Goal: Information Seeking & Learning: Learn about a topic

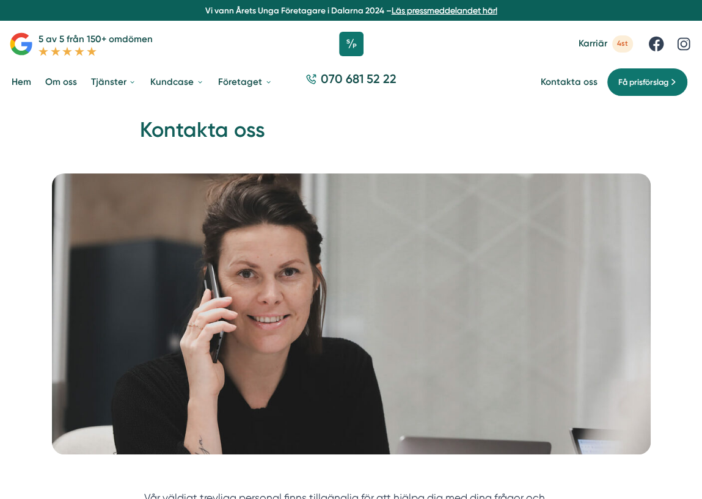
click at [62, 84] on link "Om oss" at bounding box center [61, 82] width 37 height 31
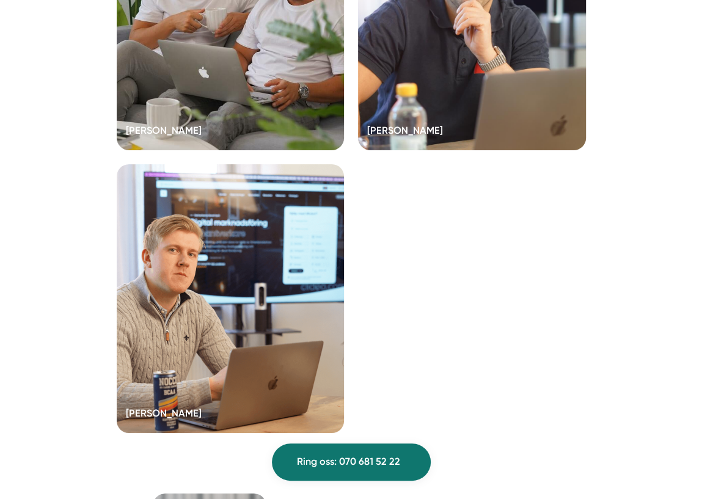
scroll to position [2454, 0]
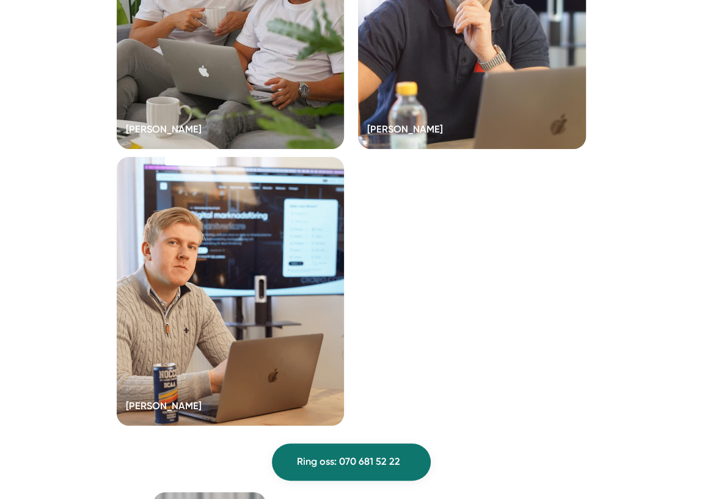
click at [183, 330] on div at bounding box center [231, 291] width 228 height 269
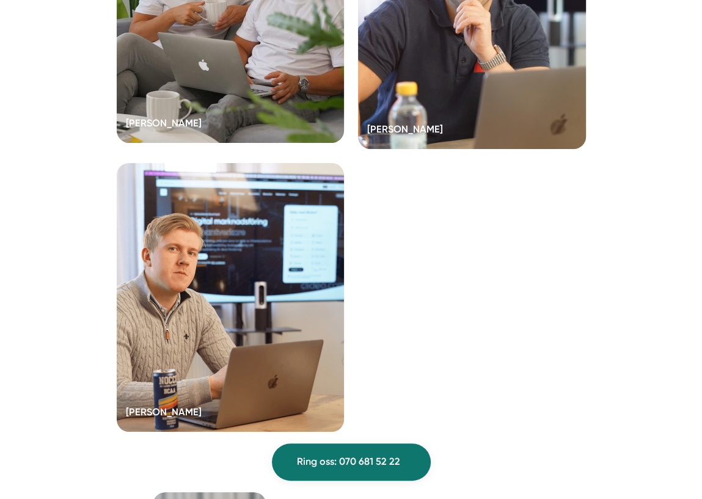
click at [221, 115] on div at bounding box center [231, 8] width 228 height 269
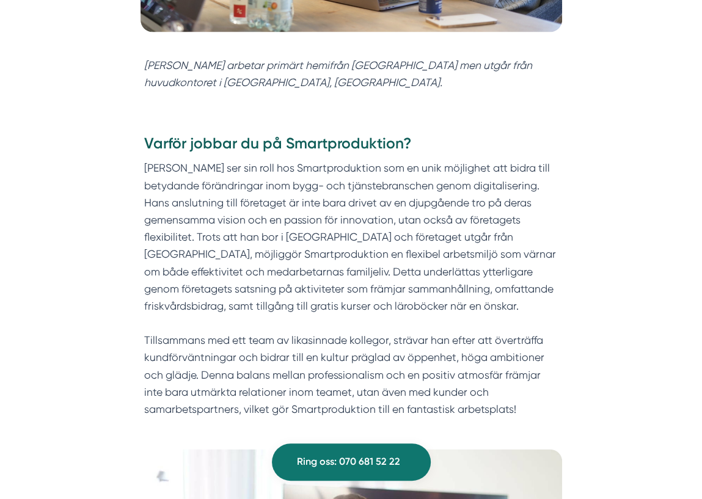
scroll to position [1357, 0]
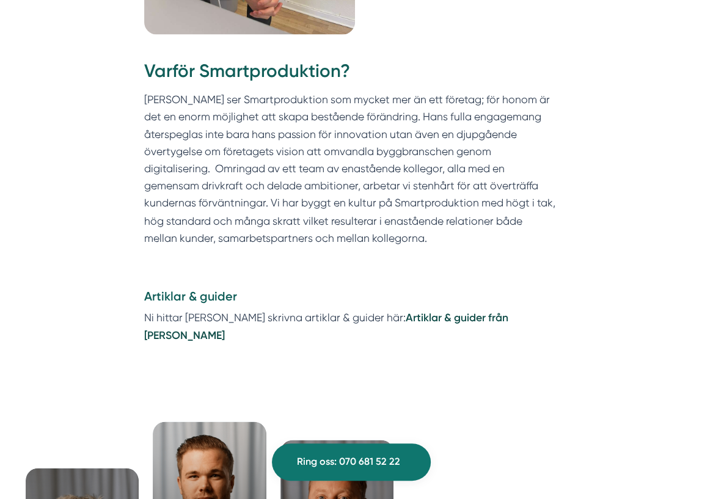
scroll to position [1193, 0]
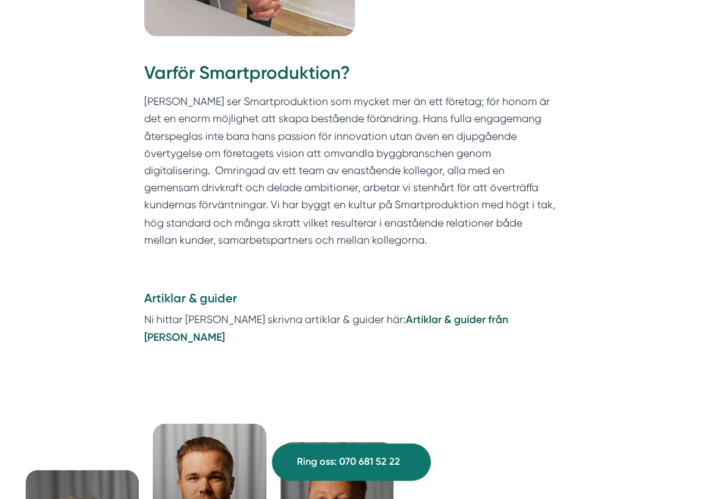
click at [406, 312] on strong "Artiklar & guider från Victor Blomberg" at bounding box center [326, 327] width 364 height 30
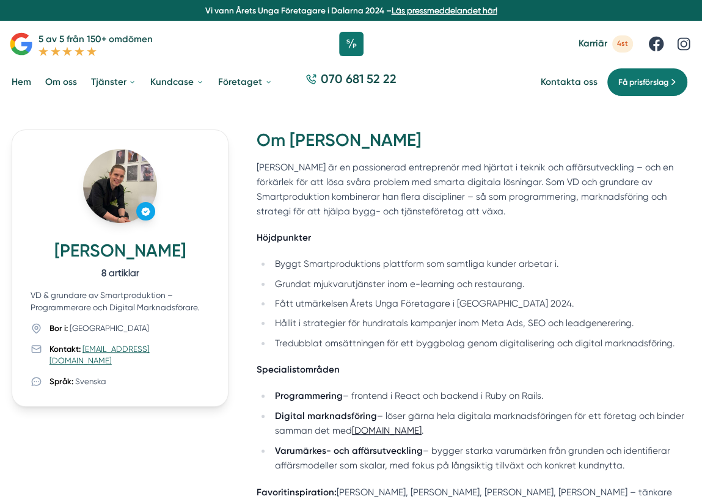
drag, startPoint x: 181, startPoint y: 350, endPoint x: 84, endPoint y: 352, distance: 97.2
click at [84, 352] on div "Kontakt: victor@smartproduktion.se" at bounding box center [120, 354] width 178 height 23
copy link "victor@smartproduktion.se"
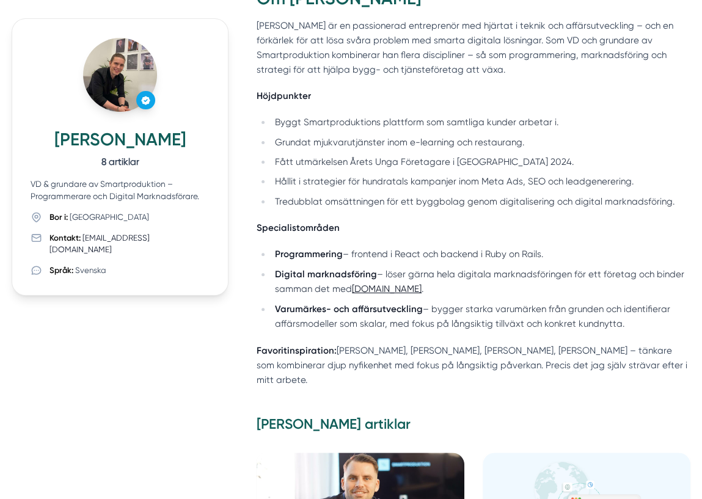
scroll to position [145, 0]
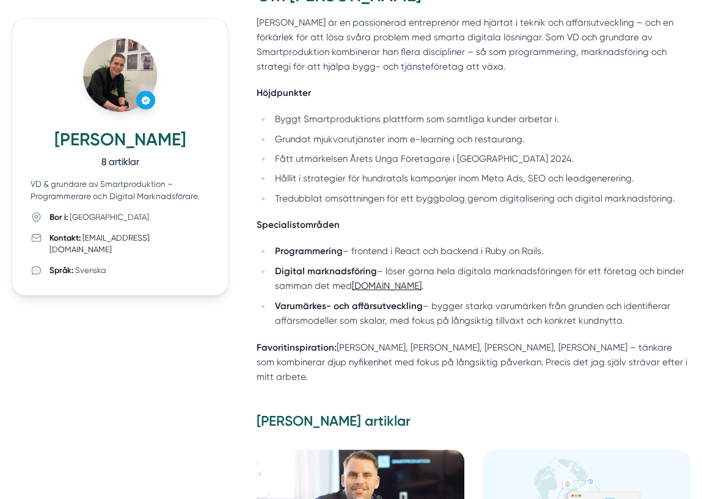
drag, startPoint x: 312, startPoint y: 178, endPoint x: 398, endPoint y: 178, distance: 86.8
click at [398, 178] on li "Hållit i strategier för hundratals kampanjer inom Meta Ads, SEO och leadgenerer…" at bounding box center [480, 178] width 419 height 15
click at [430, 199] on li "Tredubblat omsättningen för ett byggbolag genom digitalisering och digital mark…" at bounding box center [480, 198] width 419 height 15
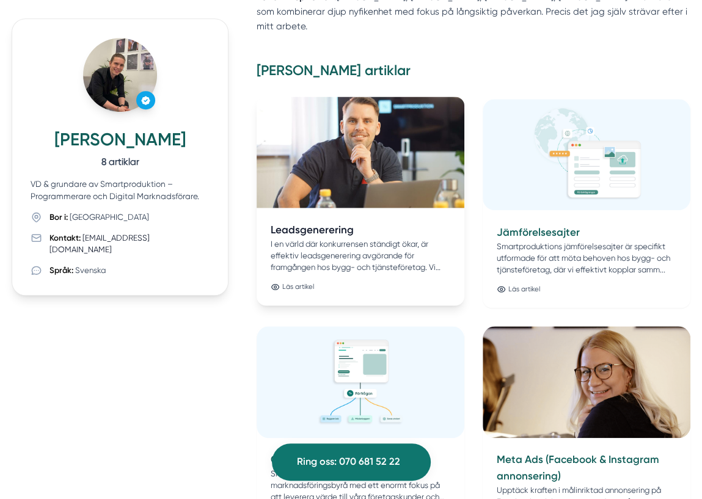
scroll to position [493, 0]
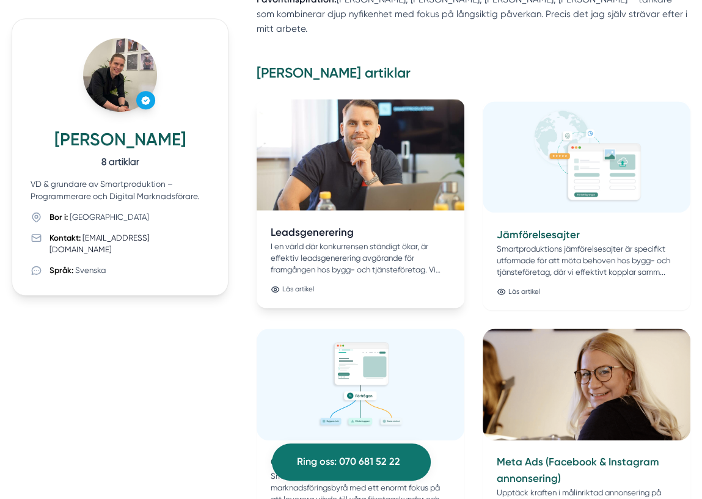
click at [362, 190] on img at bounding box center [360, 154] width 218 height 117
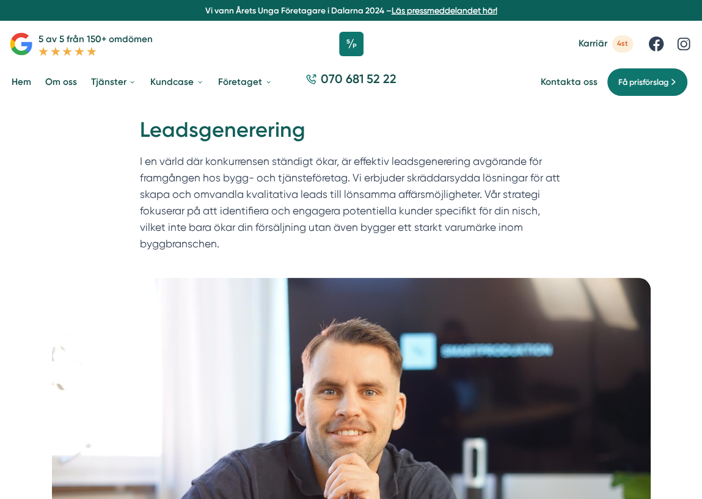
click at [61, 82] on link "Om oss" at bounding box center [61, 82] width 37 height 31
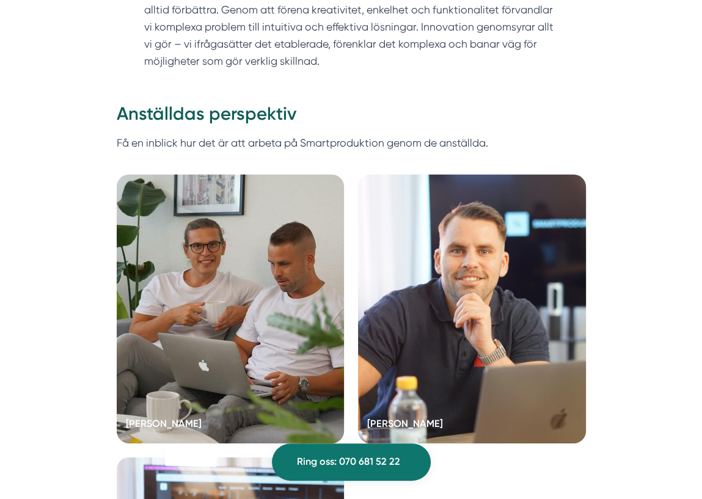
scroll to position [2161, 0]
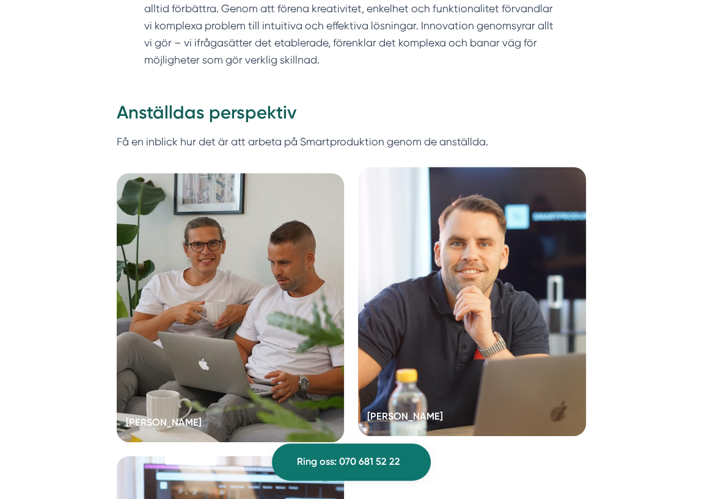
click at [419, 291] on div at bounding box center [472, 301] width 228 height 269
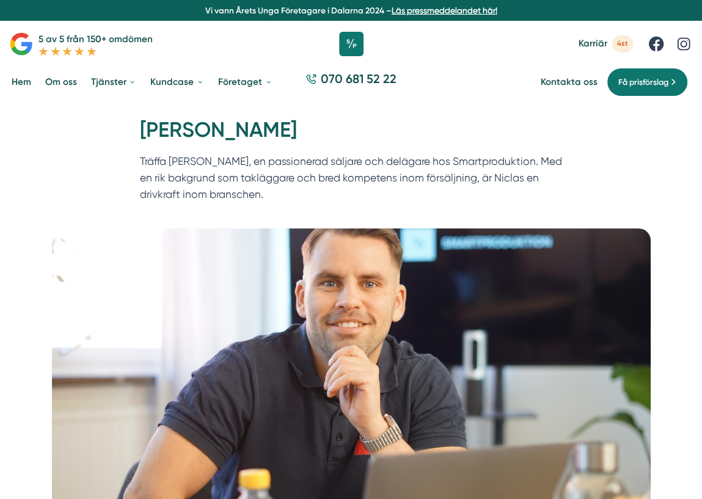
scroll to position [26, 0]
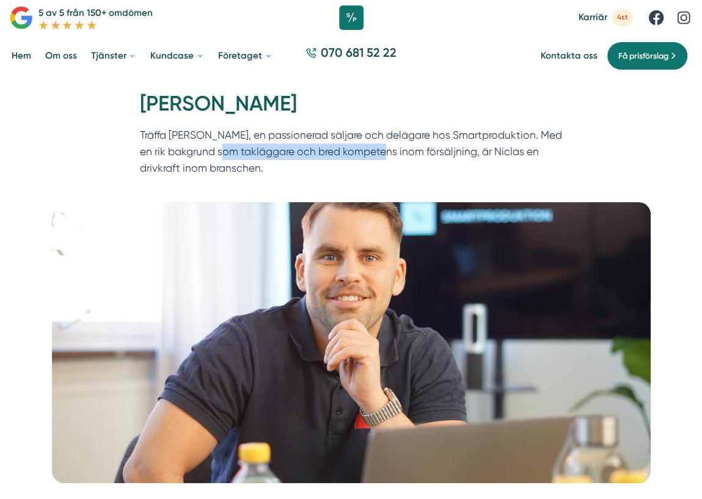
drag, startPoint x: 227, startPoint y: 152, endPoint x: 384, endPoint y: 151, distance: 156.4
click at [385, 151] on p "Träffa [PERSON_NAME], en passionerad säljare och delägare hos Smartproduktion. …" at bounding box center [351, 154] width 423 height 55
click at [366, 184] on div "Hem » Karriär » Niclas Henriksson Niclas Henriksson Träffa Niclas Henriksson, e…" at bounding box center [351, 139] width 702 height 126
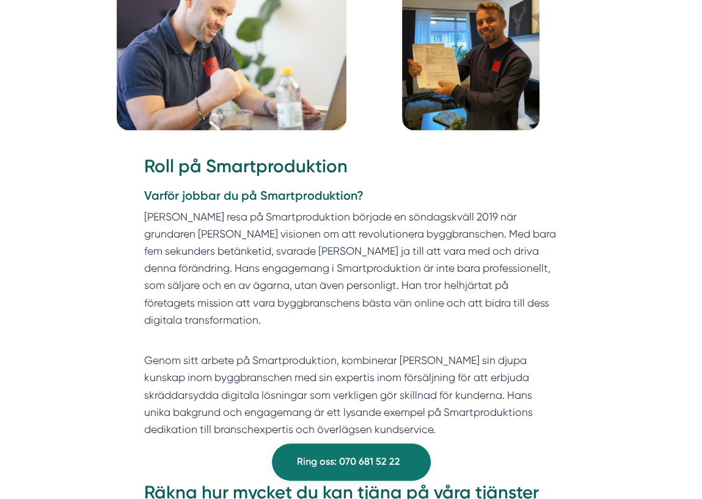
scroll to position [1219, 0]
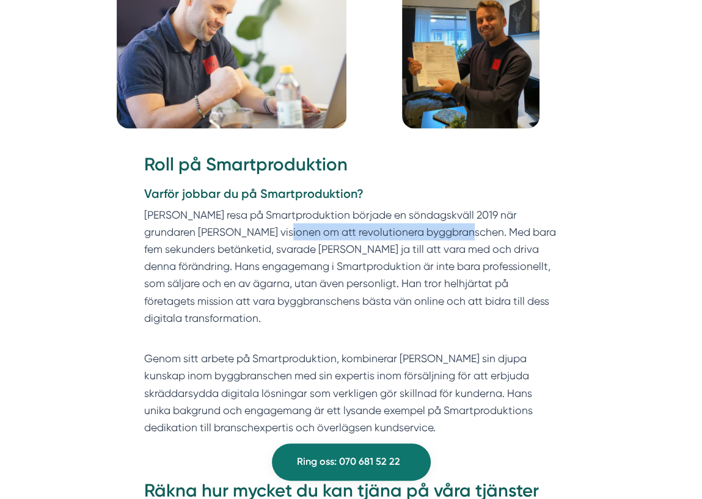
drag, startPoint x: 228, startPoint y: 210, endPoint x: 412, endPoint y: 219, distance: 184.1
click at [413, 219] on p "Niclas resa på Smartproduktion började en söndagskväll 2019 när grundaren Victo…" at bounding box center [351, 275] width 414 height 138
click at [365, 269] on p "Niclas resa på Smartproduktion började en söndagskväll 2019 när grundaren Victo…" at bounding box center [351, 275] width 414 height 138
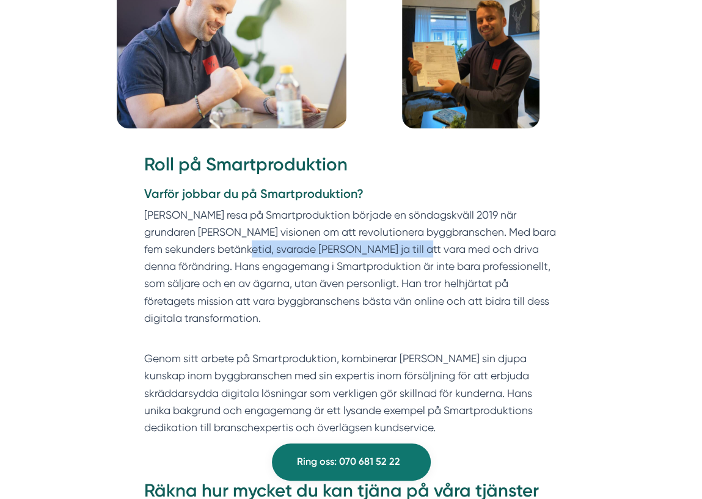
drag, startPoint x: 207, startPoint y: 232, endPoint x: 381, endPoint y: 232, distance: 173.5
click at [381, 232] on p "Niclas resa på Smartproduktion började en söndagskväll 2019 när grundaren Victo…" at bounding box center [351, 275] width 414 height 138
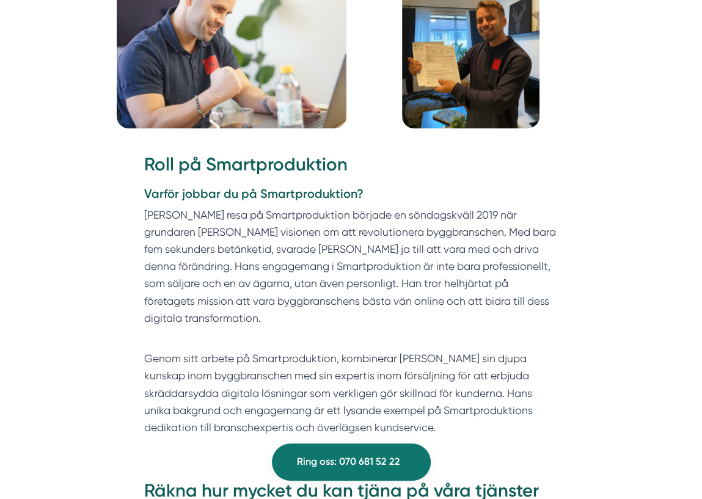
click at [323, 302] on p "Niclas resa på Smartproduktion började en söndagskväll 2019 när grundaren Victo…" at bounding box center [351, 275] width 414 height 138
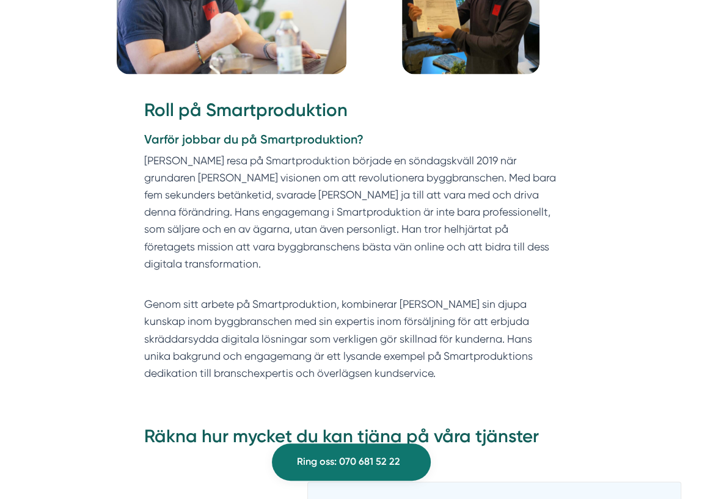
scroll to position [1273, 0]
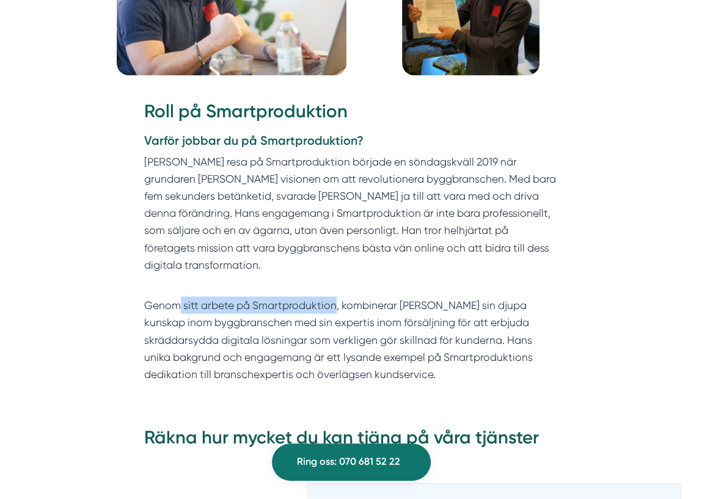
drag, startPoint x: 181, startPoint y: 274, endPoint x: 335, endPoint y: 274, distance: 154.0
click at [335, 296] on p "Genom sitt arbete på Smartproduktion, kombinerar Niclas sin djupa kunskap inom …" at bounding box center [351, 339] width 414 height 86
click at [346, 312] on p "Genom sitt arbete på Smartproduktion, kombinerar Niclas sin djupa kunskap inom …" at bounding box center [351, 339] width 414 height 86
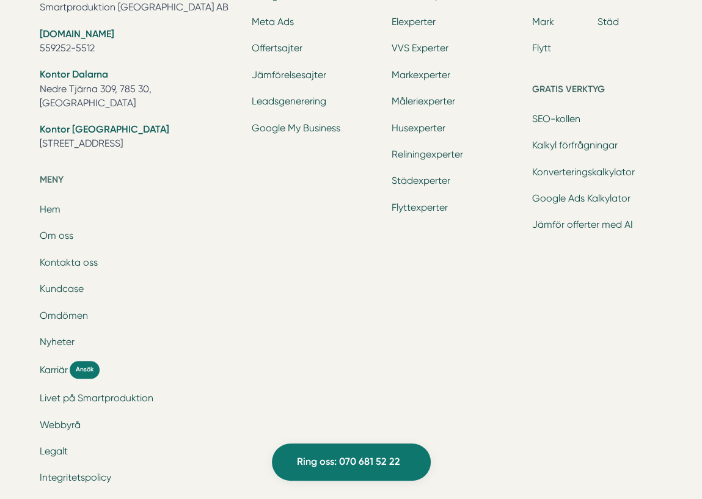
scroll to position [3012, 0]
click at [76, 393] on link "Livet på Smartproduktion" at bounding box center [97, 399] width 114 height 12
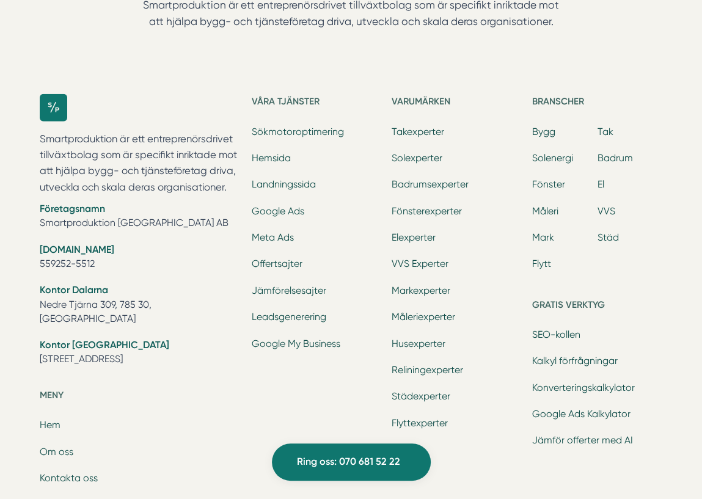
scroll to position [5026, 0]
